Goal: Navigation & Orientation: Go to known website

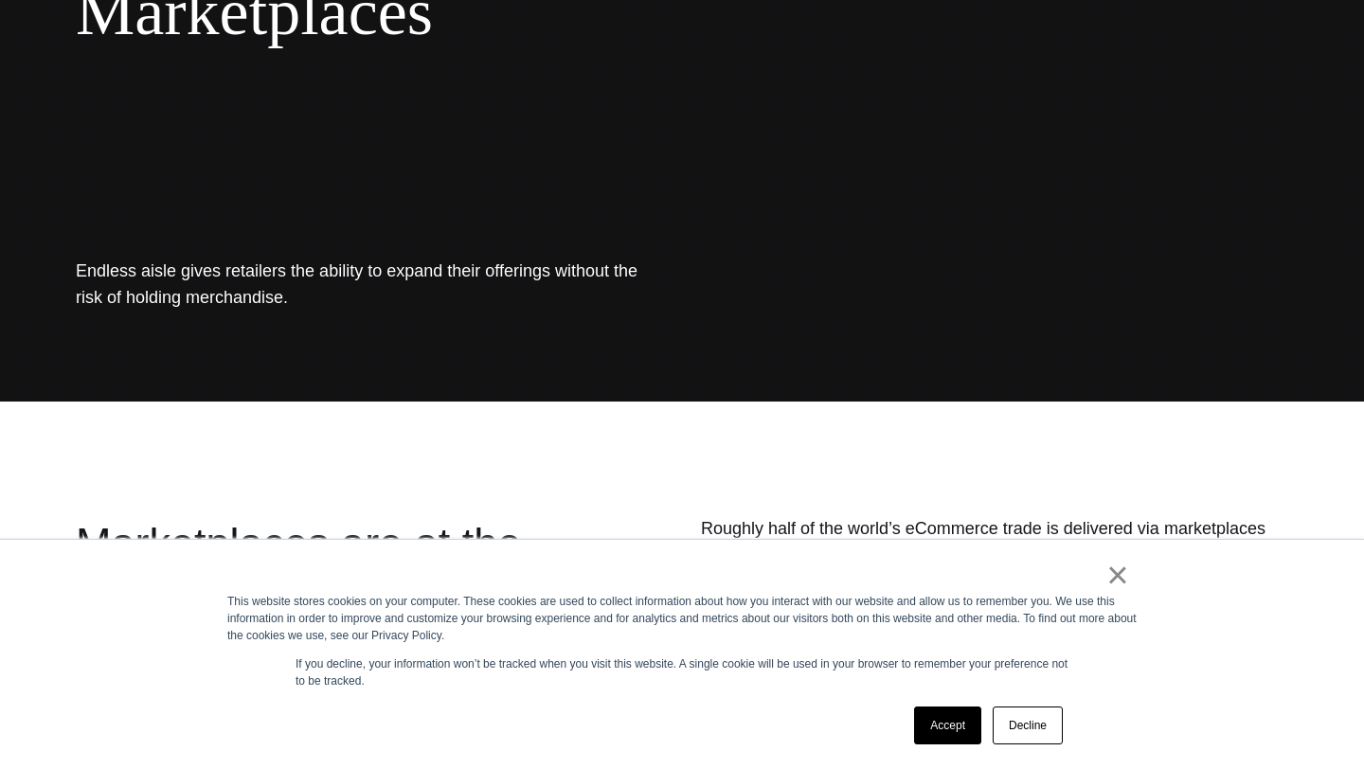
scroll to position [395, 0]
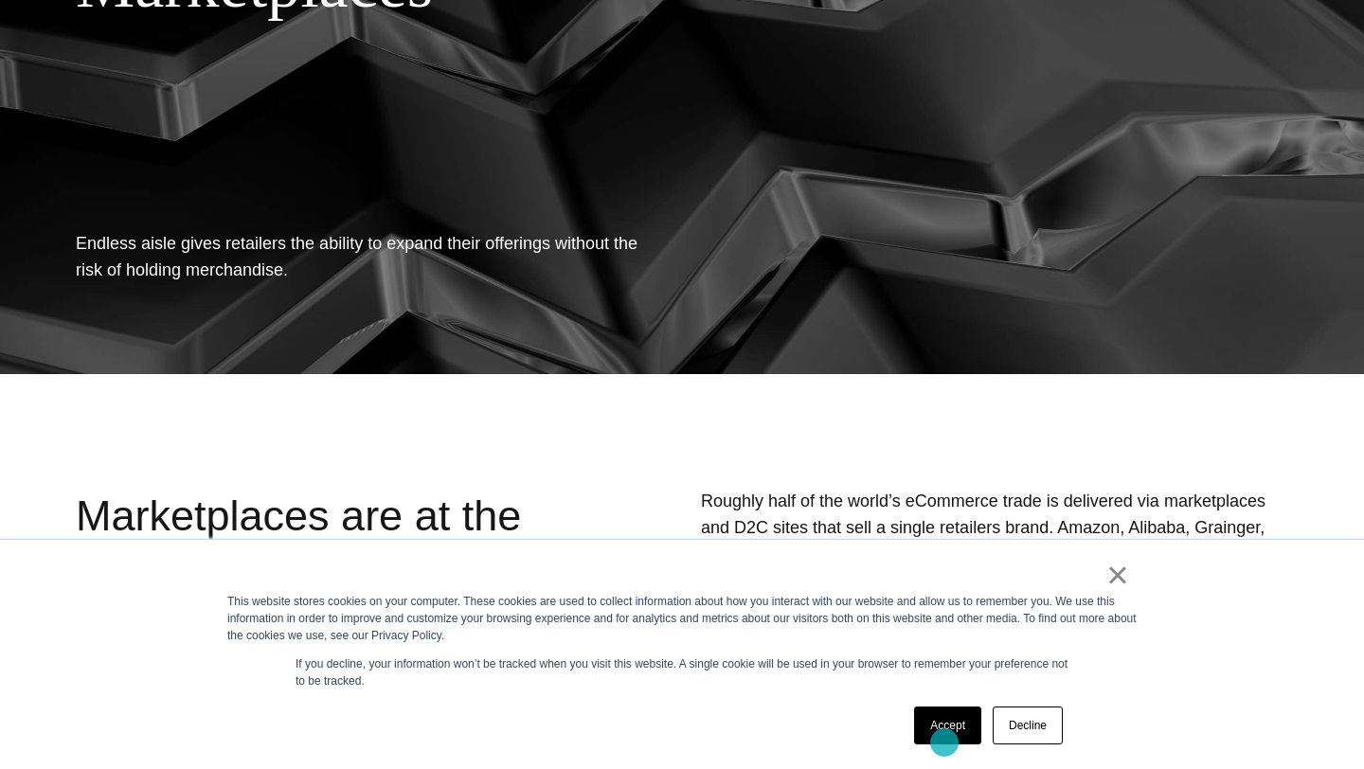
click at [944, 742] on link "Accept" at bounding box center [947, 725] width 67 height 38
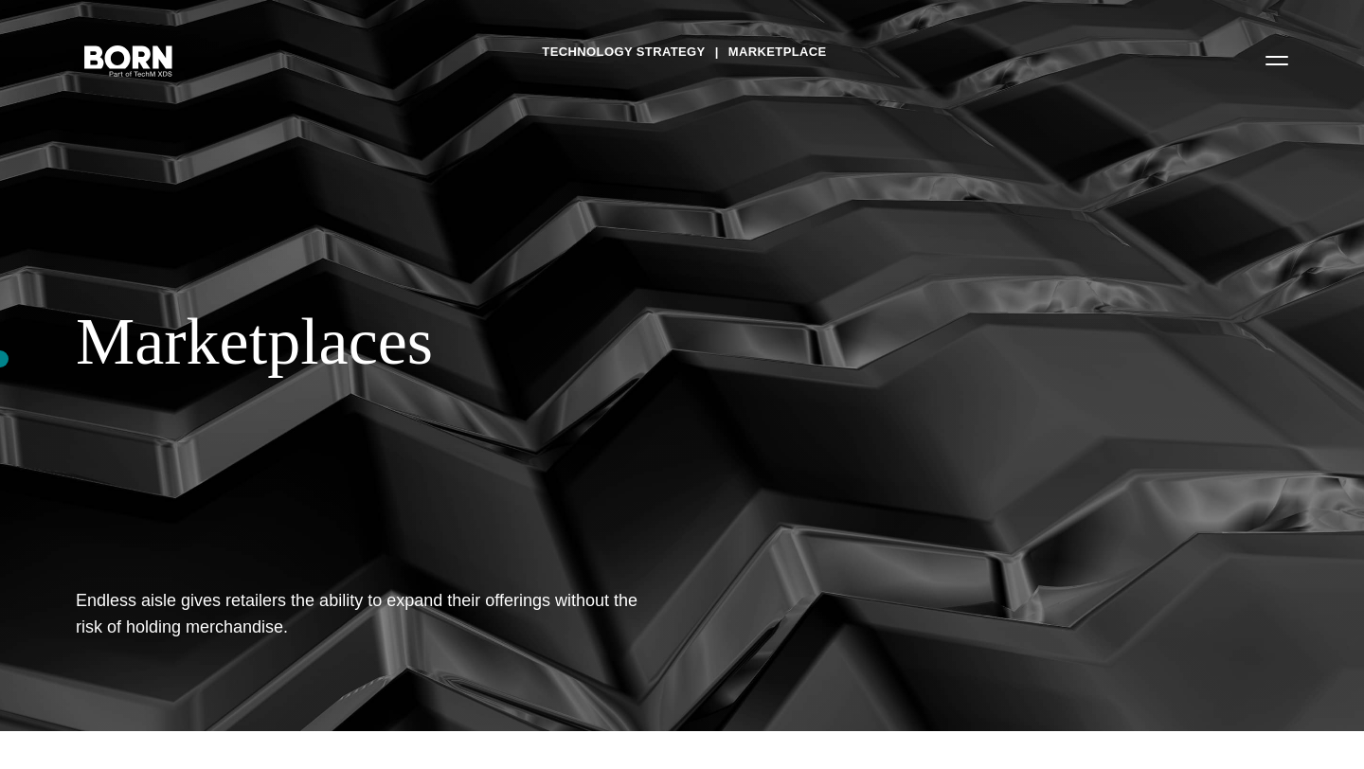
scroll to position [0, 0]
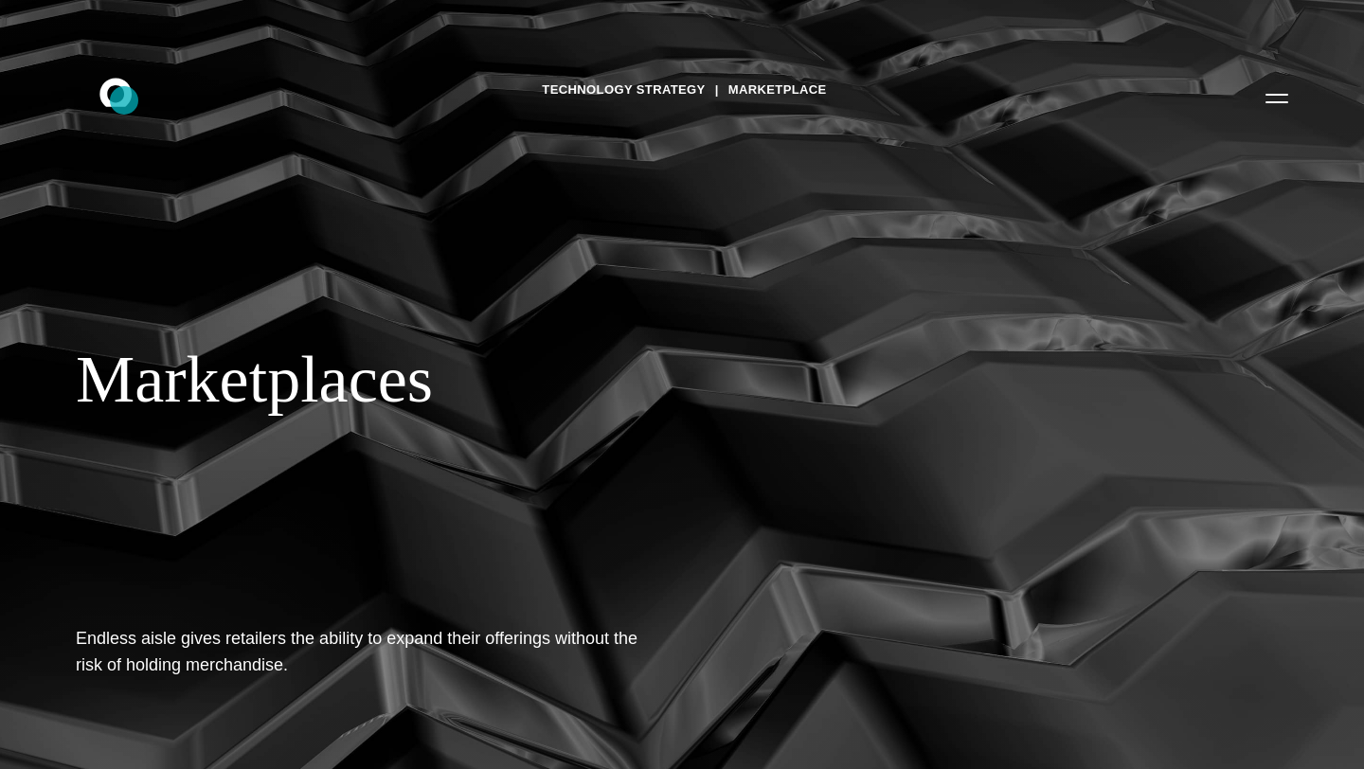
click at [124, 100] on icon at bounding box center [115, 92] width 32 height 28
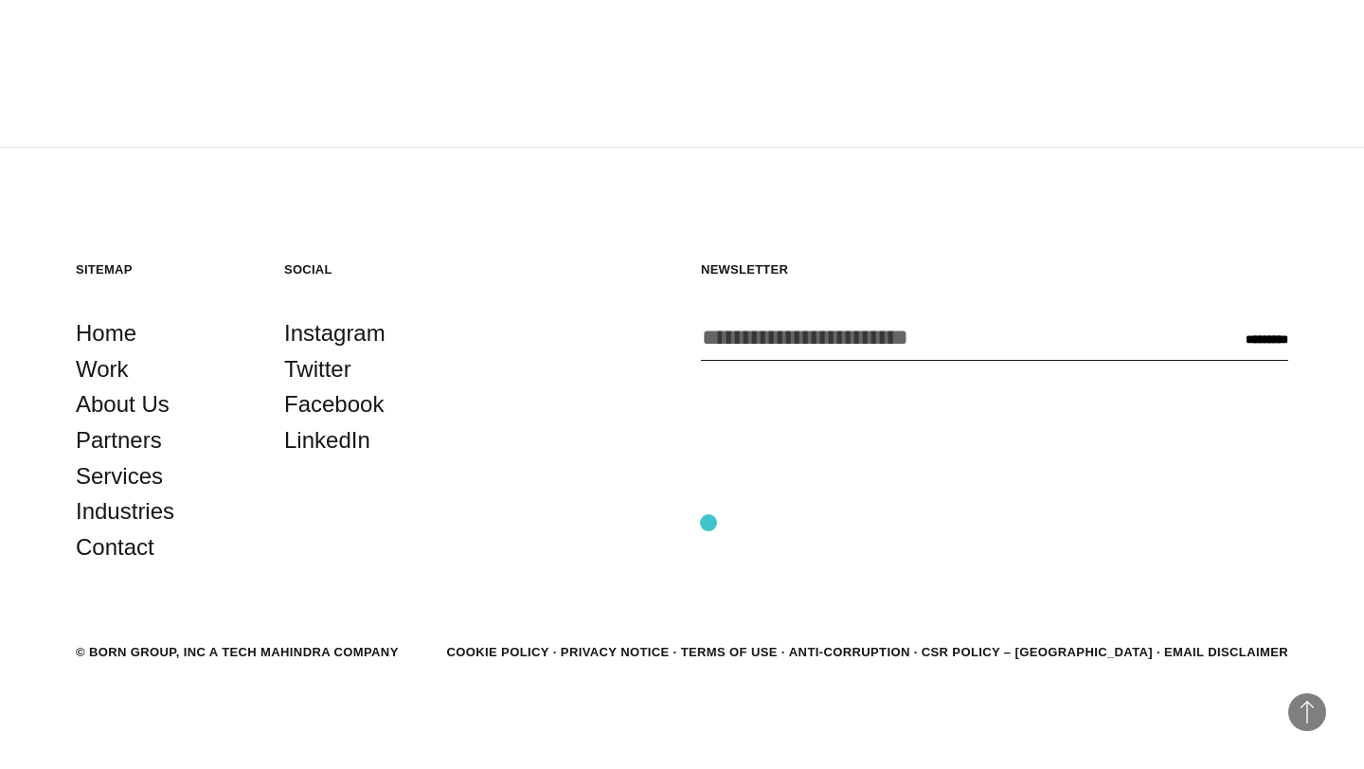
scroll to position [5519, 0]
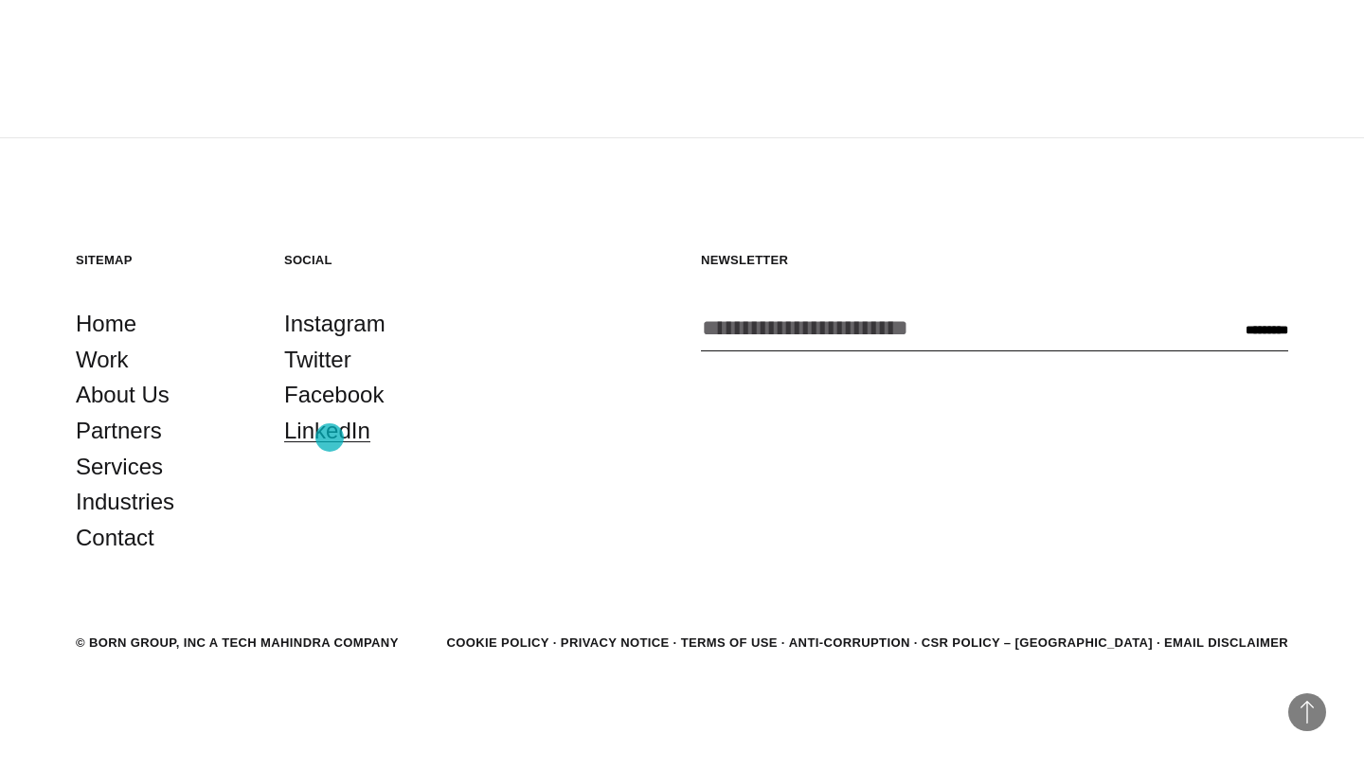
click at [330, 438] on link "LinkedIn" at bounding box center [327, 431] width 86 height 36
